Goal: Transaction & Acquisition: Obtain resource

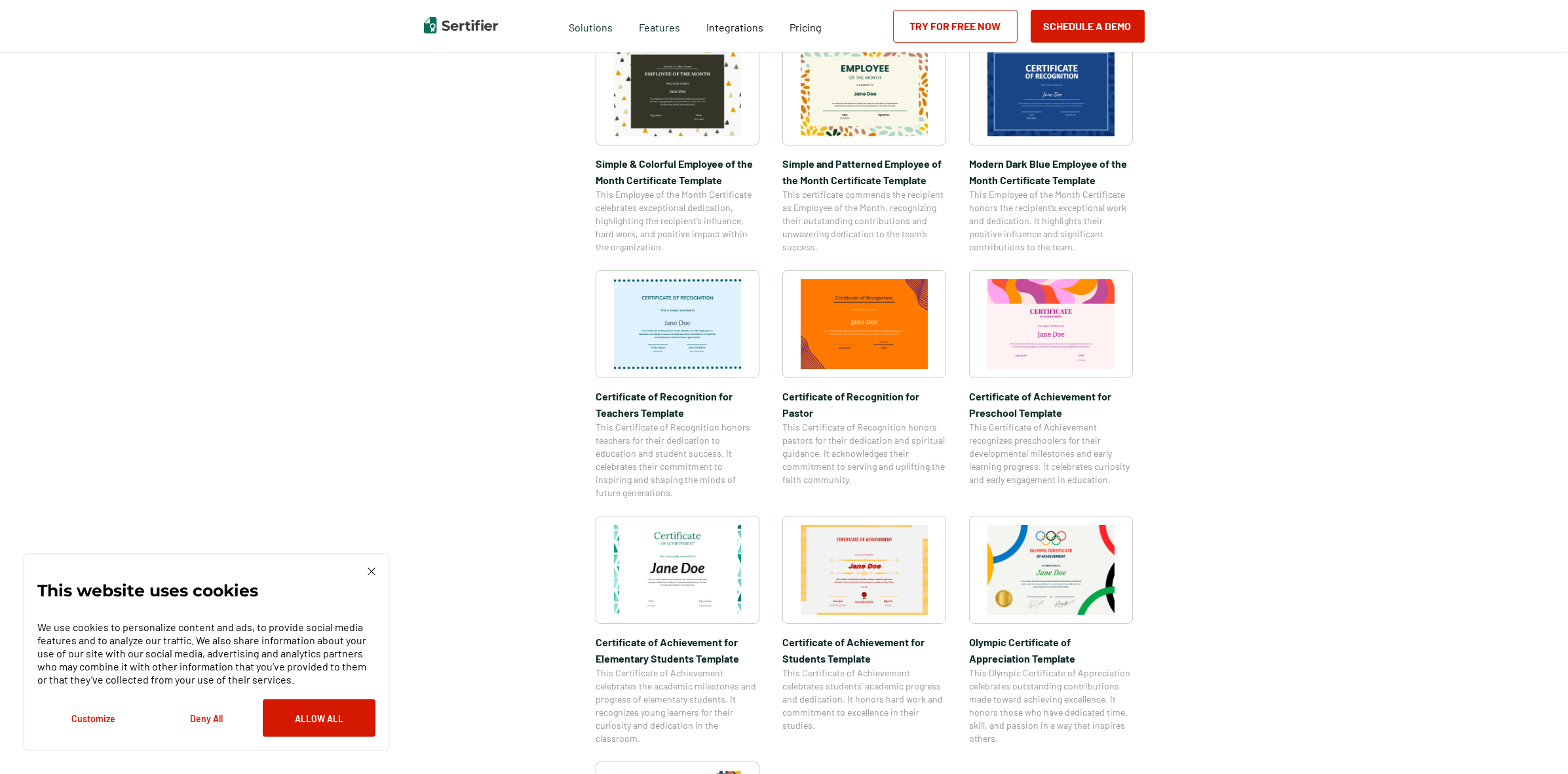
scroll to position [580, 0]
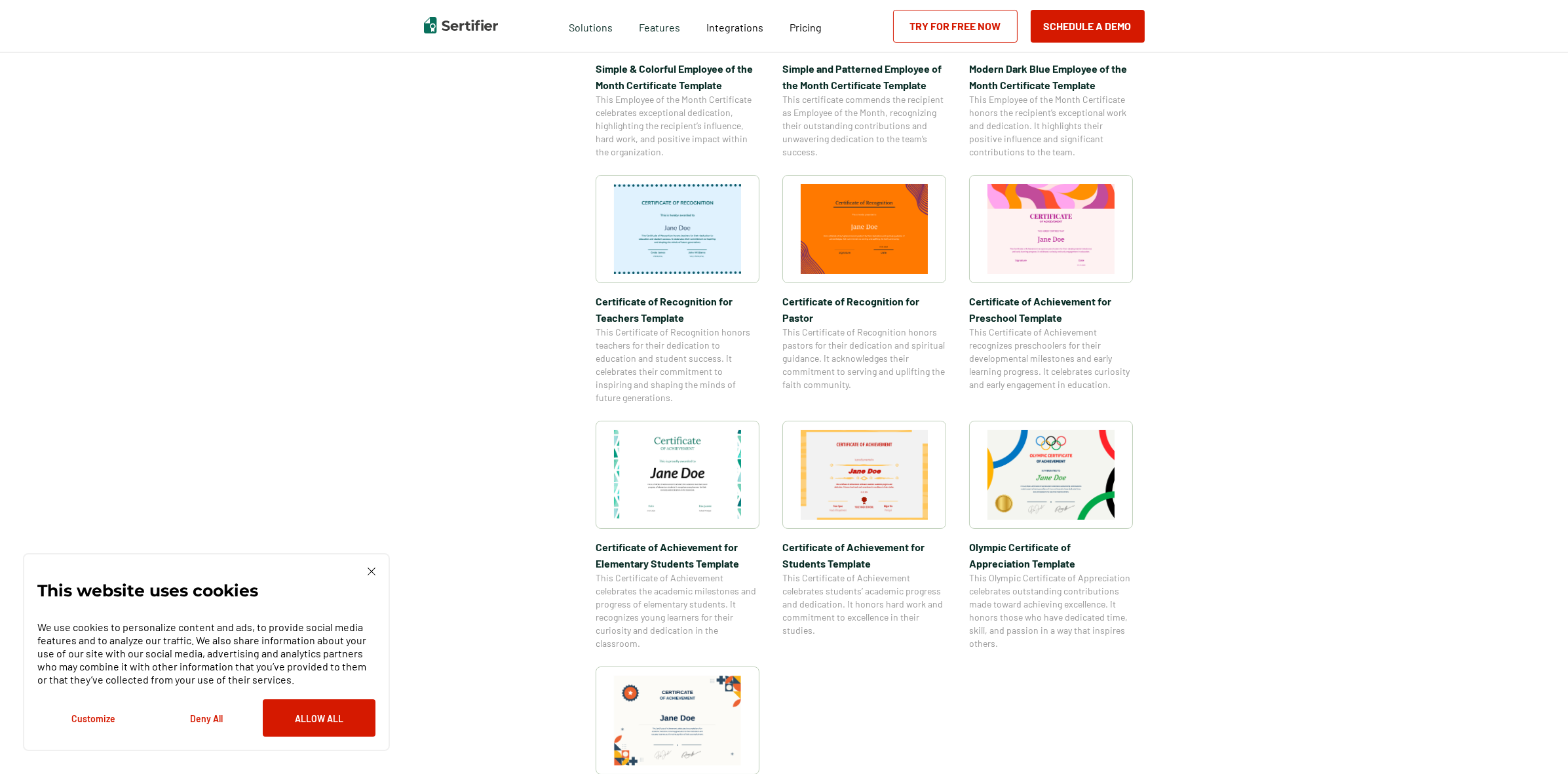
click at [686, 466] on img at bounding box center [677, 475] width 127 height 90
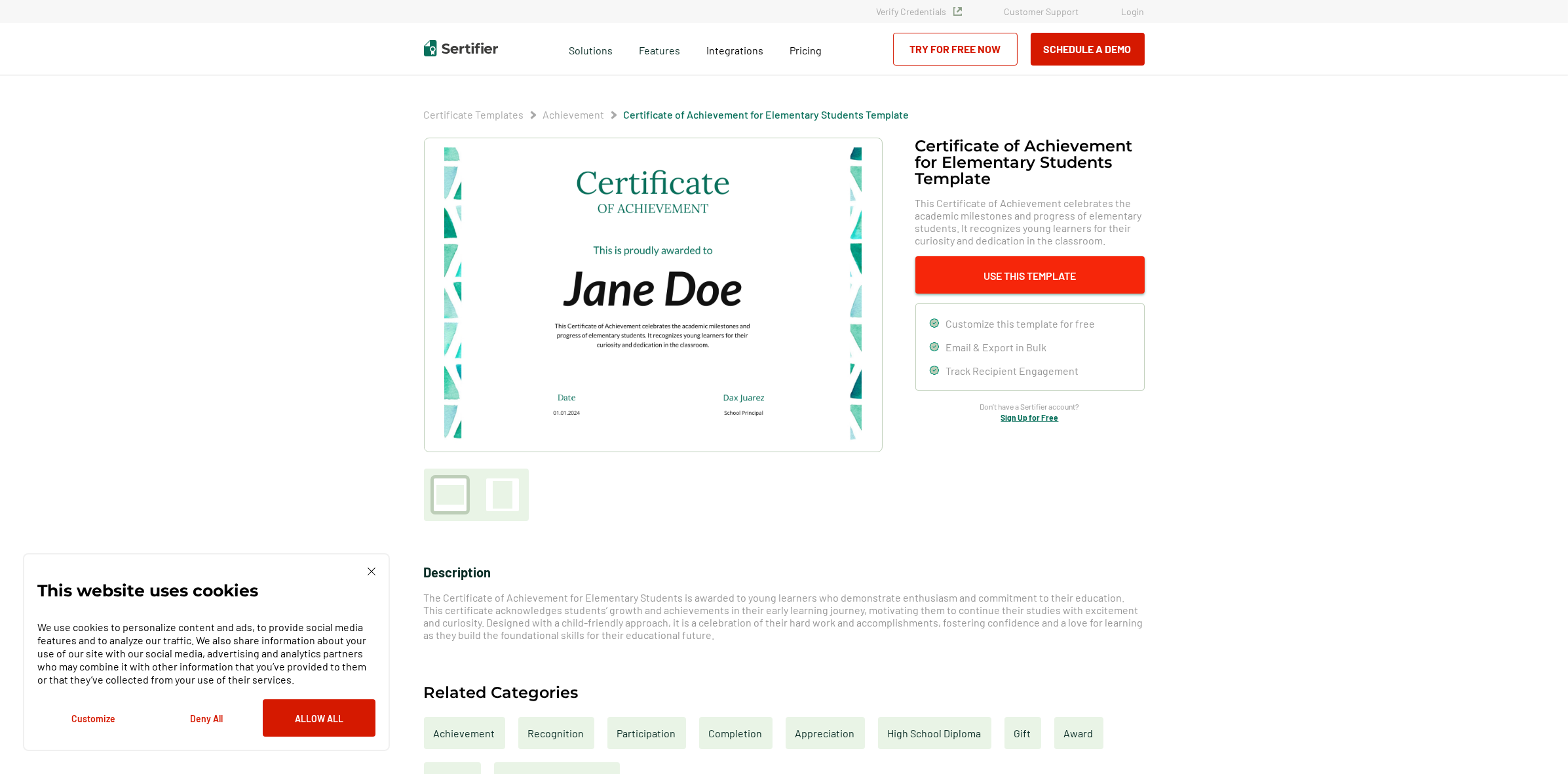
click at [1028, 264] on button "Use This Template" at bounding box center [1030, 274] width 229 height 37
click at [1000, 268] on button "Use This Template" at bounding box center [1030, 274] width 229 height 37
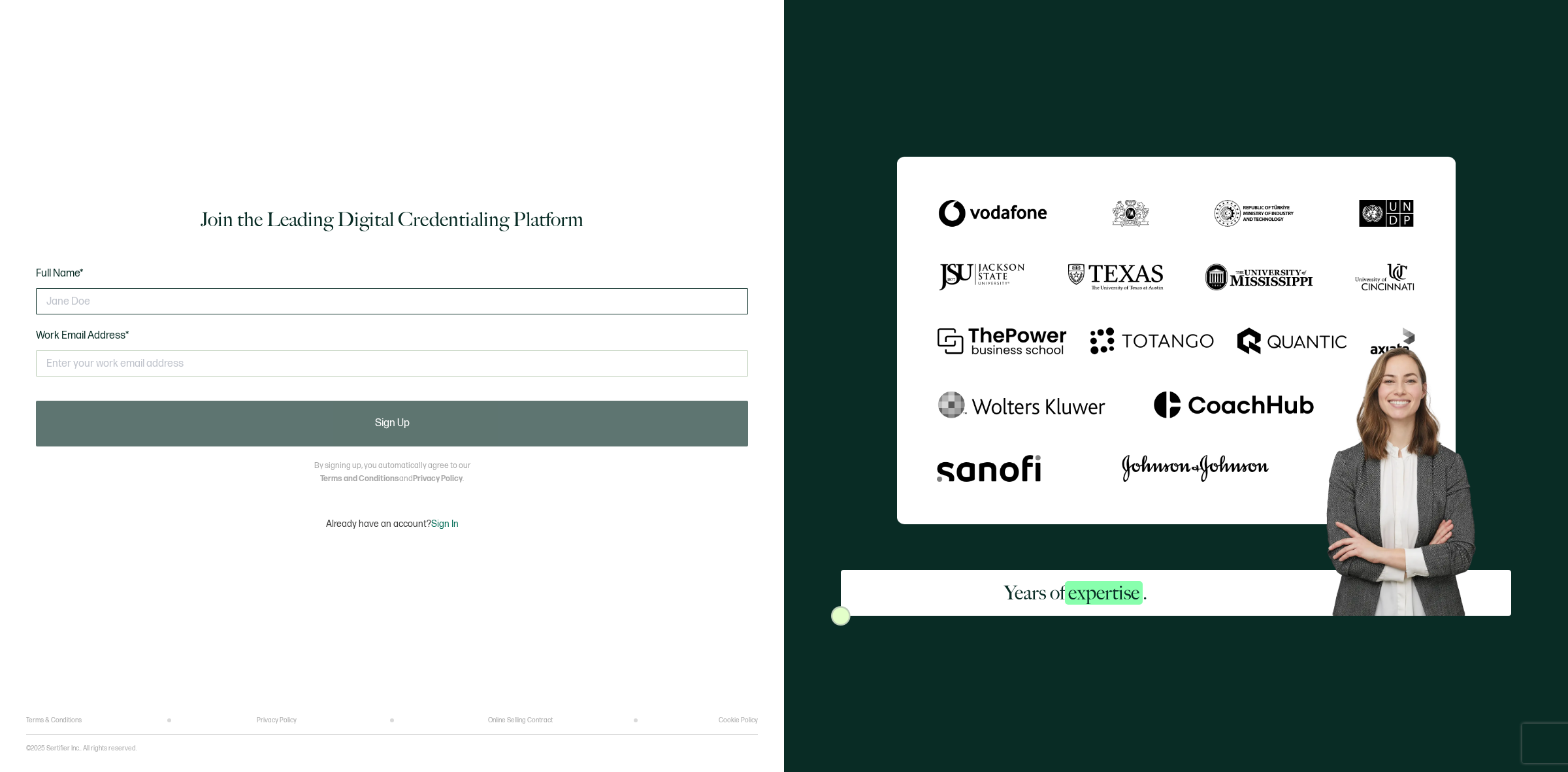
click at [217, 301] on input "text" at bounding box center [391, 302] width 712 height 27
type input "[PERSON_NAME]"
type input "[EMAIL_ADDRESS][DOMAIN_NAME]"
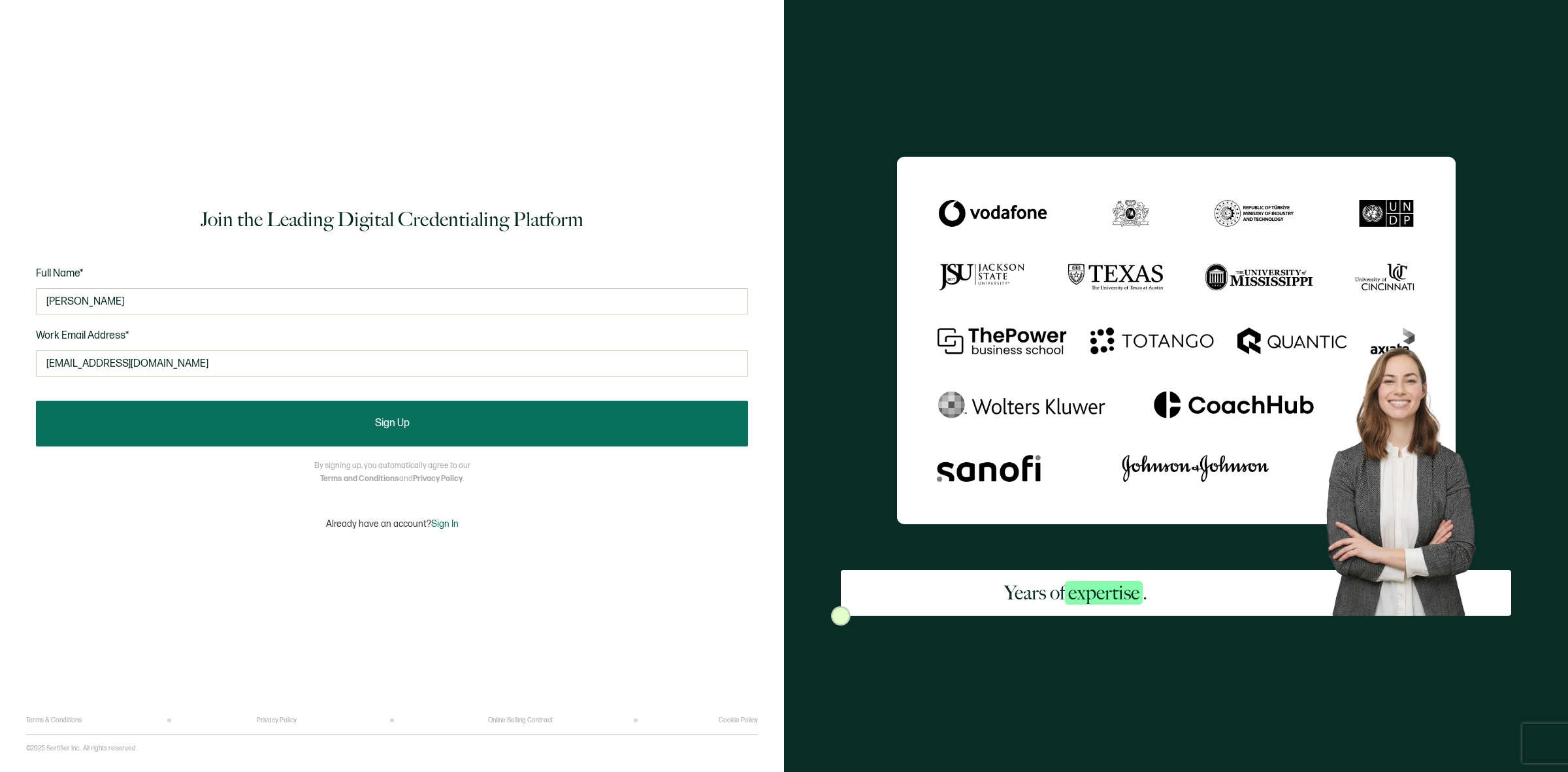
click at [279, 432] on button "Sign Up" at bounding box center [391, 423] width 712 height 46
